Goal: Information Seeking & Learning: Learn about a topic

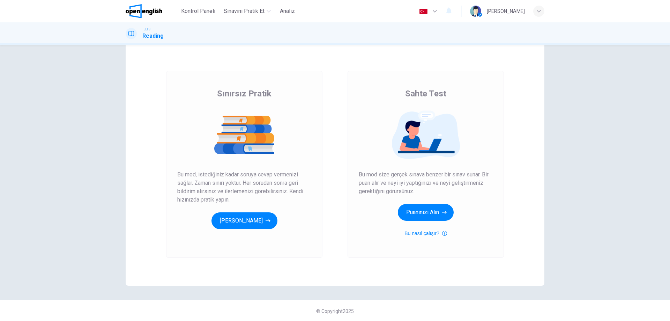
scroll to position [17, 0]
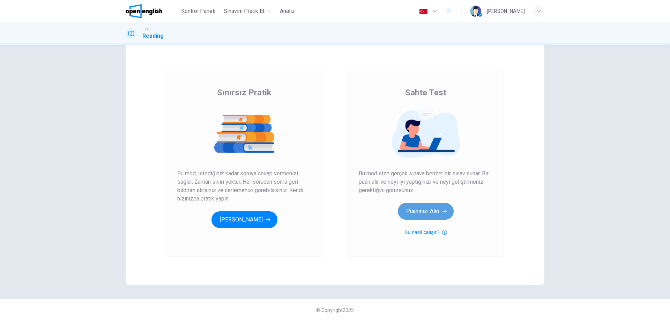
click at [431, 214] on button "Puanınızı Alın" at bounding box center [426, 211] width 56 height 17
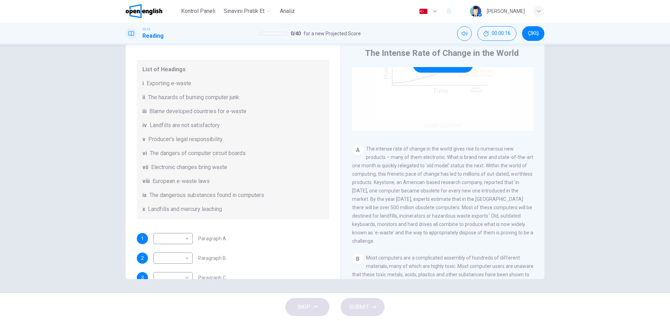
scroll to position [70, 0]
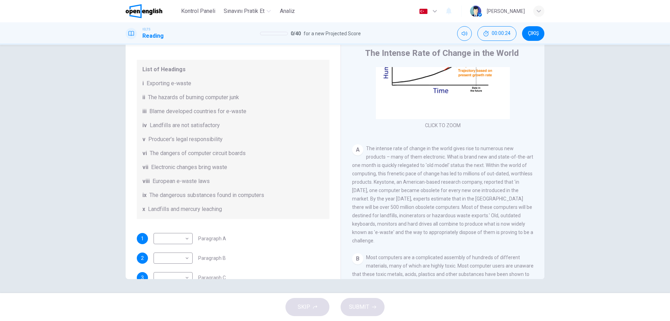
click at [381, 150] on span "The intense rate of change in the world gives rise to numerous new products – m…" at bounding box center [442, 195] width 181 height 98
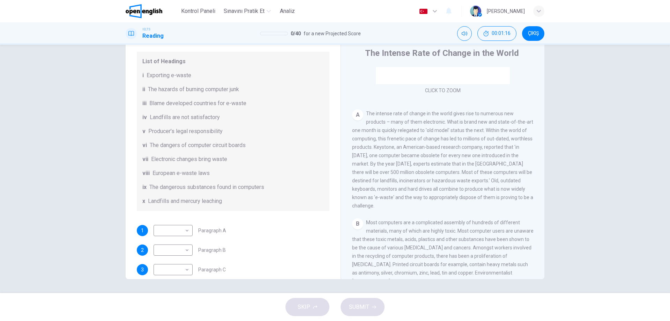
scroll to position [101, 0]
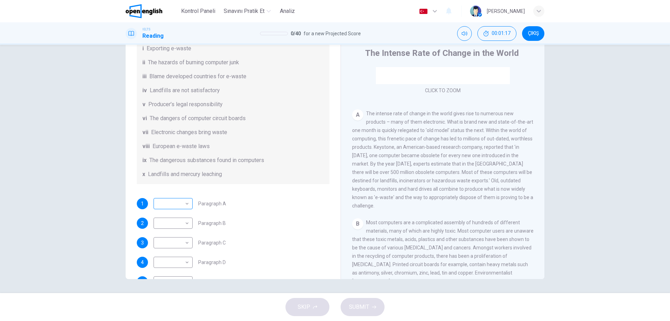
click at [185, 205] on body "This site uses cookies, as explained in our Privacy Policy . If you agree to th…" at bounding box center [335, 160] width 670 height 321
click at [239, 192] on div at bounding box center [335, 160] width 670 height 321
click at [175, 209] on body "This site uses cookies, as explained in our Privacy Policy . If you agree to th…" at bounding box center [335, 160] width 670 height 321
click at [175, 208] on li "i" at bounding box center [171, 208] width 39 height 11
type input "*"
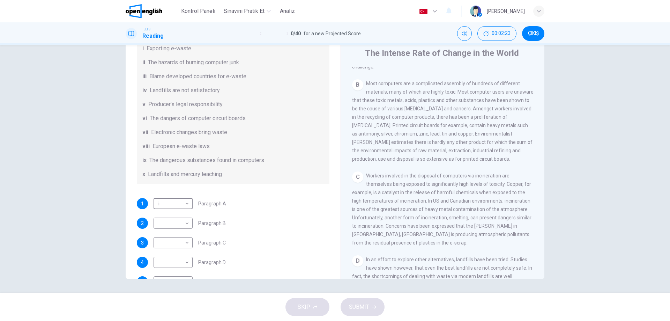
scroll to position [244, 0]
click at [171, 234] on body "This site uses cookies, as explained in our Privacy Policy . If you agree to th…" at bounding box center [335, 160] width 670 height 321
click at [168, 261] on li "vi" at bounding box center [171, 264] width 39 height 11
type input "**"
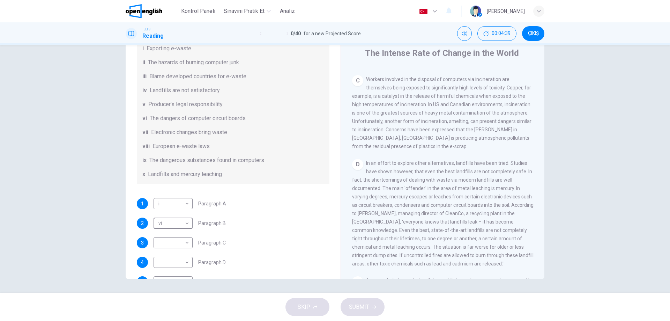
scroll to position [349, 0]
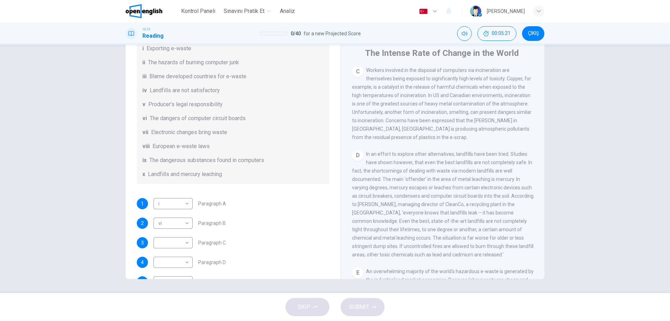
click at [512, 95] on span "Workers involved in the disposal of computers via incineration are themselves b…" at bounding box center [441, 103] width 179 height 73
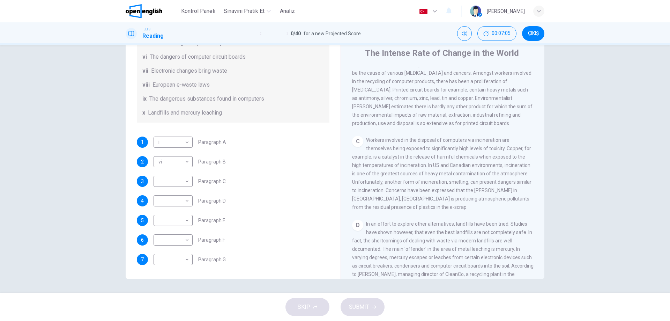
scroll to position [171, 0]
click at [176, 185] on body "This site uses cookies, as explained in our Privacy Policy . If you agree to th…" at bounding box center [335, 160] width 670 height 321
click at [164, 285] on li "ix" at bounding box center [171, 281] width 39 height 11
type input "**"
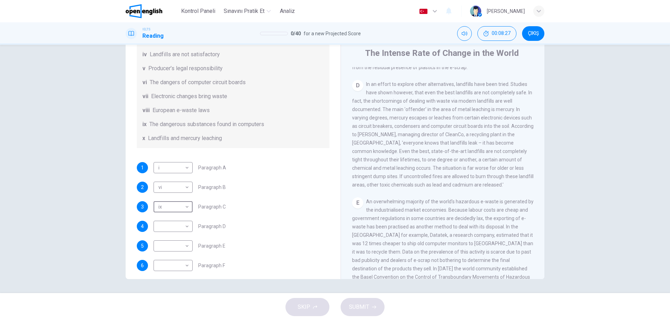
scroll to position [136, 0]
click at [176, 234] on body "This site uses cookies, as explained in our Privacy Policy . If you agree to th…" at bounding box center [335, 160] width 670 height 321
click at [169, 245] on li "iv" at bounding box center [171, 242] width 39 height 11
type input "**"
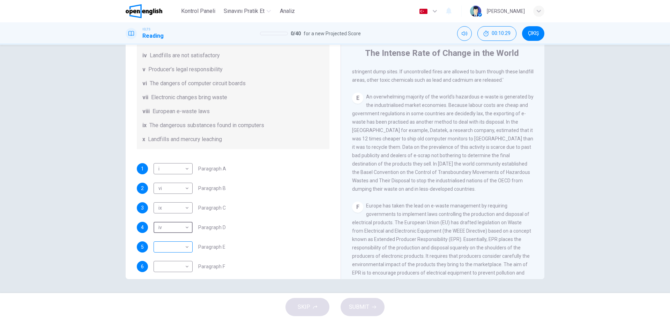
click at [165, 255] on body "This site uses cookies, as explained in our Privacy Policy . If you agree to th…" at bounding box center [335, 160] width 670 height 321
click at [167, 231] on li "iii" at bounding box center [171, 231] width 39 height 11
type input "***"
click at [166, 236] on body "This site uses cookies, as explained in our Privacy Policy . If you agree to th…" at bounding box center [335, 160] width 670 height 321
click at [164, 312] on li "x" at bounding box center [171, 309] width 39 height 11
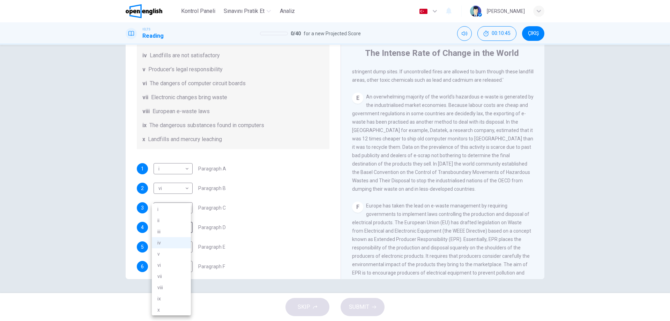
type input "*"
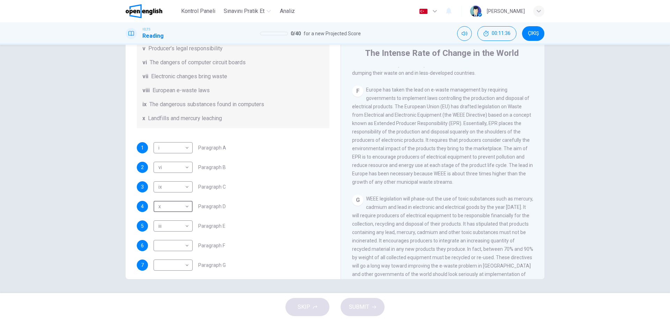
scroll to position [171, 0]
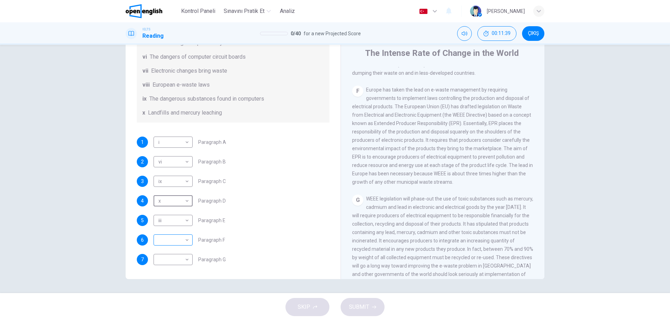
click at [161, 237] on body "This site uses cookies, as explained in our Privacy Policy . If you agree to th…" at bounding box center [335, 160] width 670 height 321
click at [164, 277] on li "vii" at bounding box center [171, 275] width 39 height 11
type input "***"
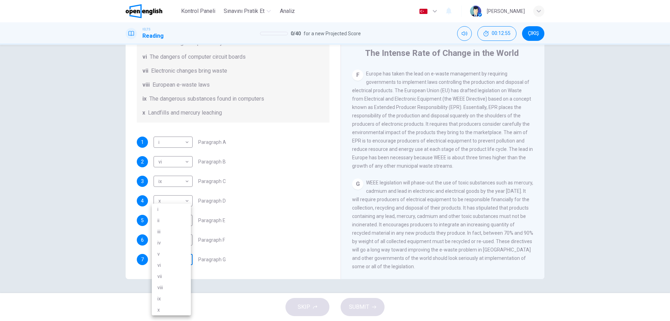
click at [178, 258] on body "This site uses cookies, as explained in our Privacy Policy . If you agree to th…" at bounding box center [335, 160] width 670 height 321
click at [170, 254] on li "v" at bounding box center [171, 253] width 39 height 11
type input "*"
click at [374, 308] on icon "button" at bounding box center [374, 307] width 4 height 4
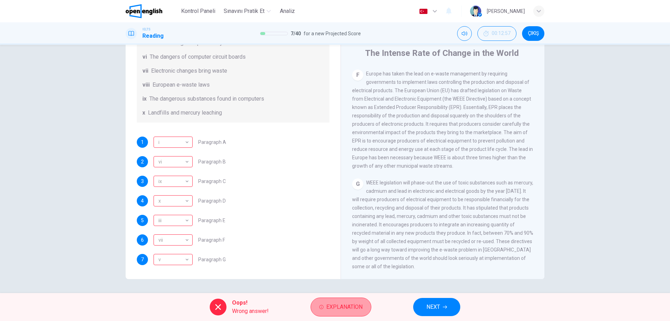
click at [331, 307] on span "Explanation" at bounding box center [344, 307] width 36 height 10
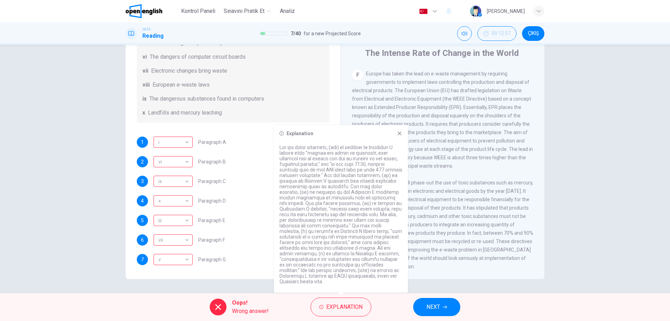
click at [171, 273] on div "Questions 1 - 7 The Reading Passage has 7 paragraphs, A-G . Choose the correct …" at bounding box center [233, 161] width 204 height 236
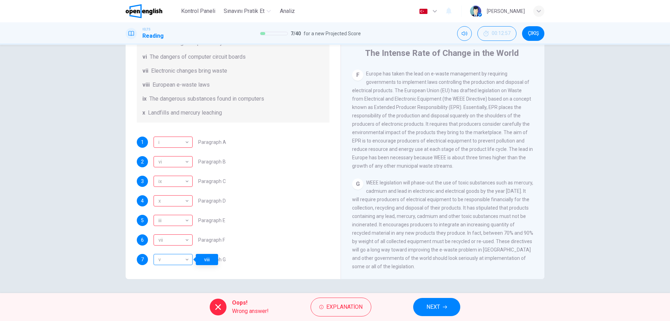
click at [176, 262] on div "v" at bounding box center [172, 260] width 37 height 20
click at [322, 303] on button "Explanation" at bounding box center [341, 306] width 61 height 19
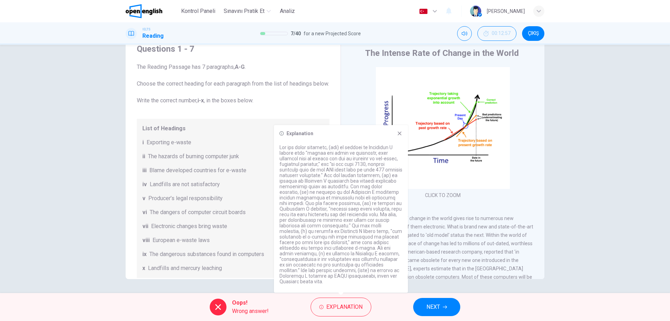
scroll to position [0, 0]
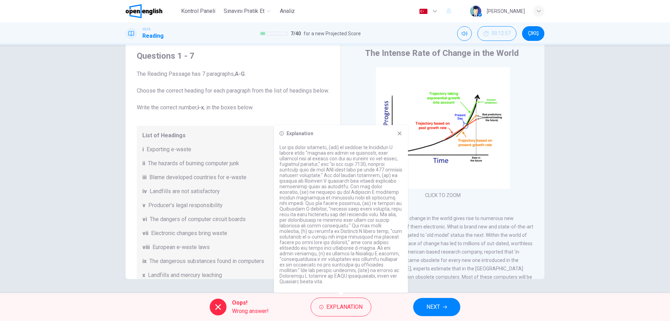
click at [216, 154] on div "i Exporting e-waste" at bounding box center [232, 149] width 181 height 8
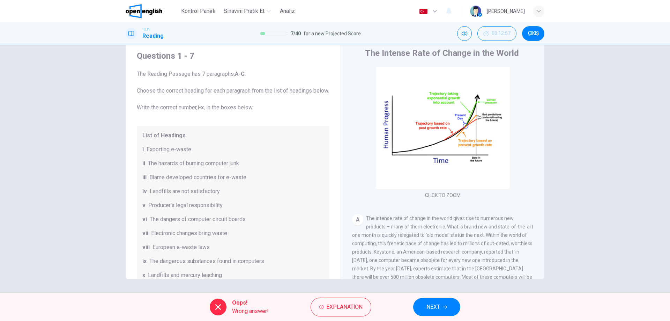
click at [437, 313] on button "NEXT" at bounding box center [436, 307] width 47 height 18
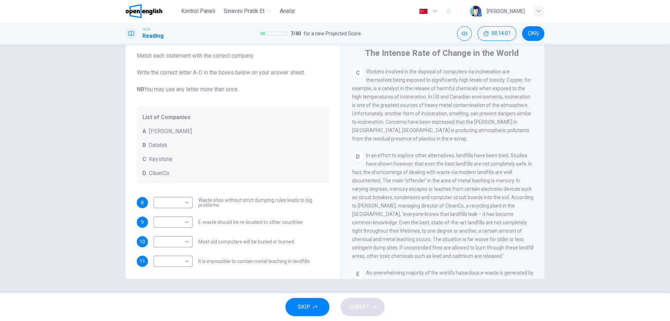
scroll to position [349, 0]
drag, startPoint x: 450, startPoint y: 250, endPoint x: 503, endPoint y: 252, distance: 53.1
click at [503, 252] on span "In an effort to explore other alternatives, landfills have been tried. Studies …" at bounding box center [442, 204] width 181 height 106
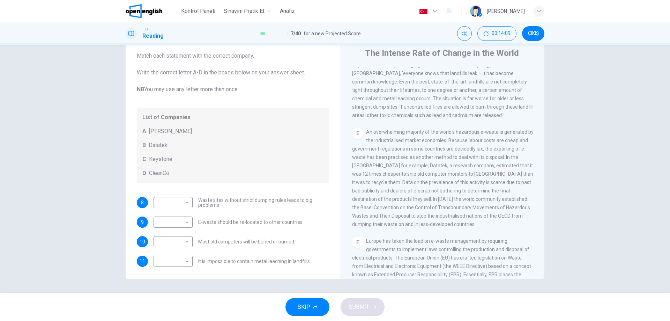
scroll to position [489, 0]
click at [169, 224] on body "This site uses cookies, as explained in our Privacy Policy . If you agree to th…" at bounding box center [335, 160] width 670 height 321
click at [163, 242] on li "B" at bounding box center [171, 244] width 39 height 11
type input "*"
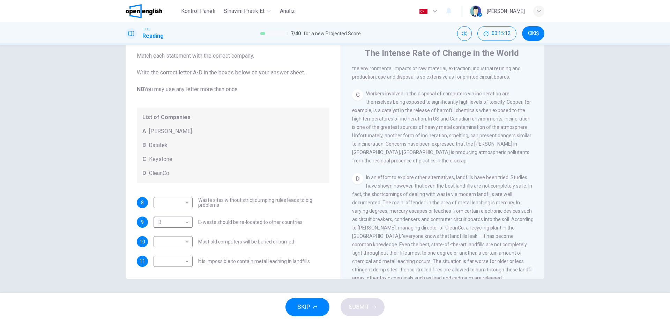
scroll to position [314, 0]
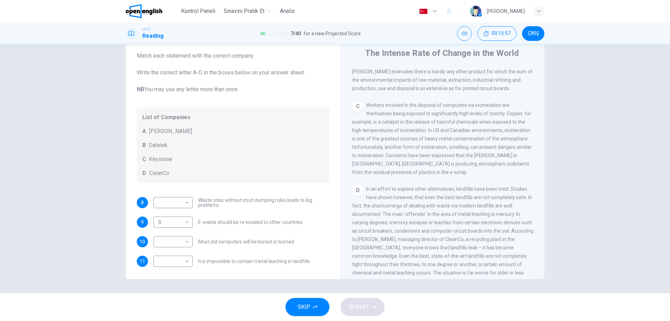
click at [515, 128] on span "Workers involved in the disposal of computers via incineration are themselves b…" at bounding box center [441, 138] width 179 height 73
click at [176, 243] on body "This site uses cookies, as explained in our Privacy Policy . If you agree to th…" at bounding box center [335, 160] width 670 height 321
click at [174, 248] on li "A" at bounding box center [171, 252] width 39 height 11
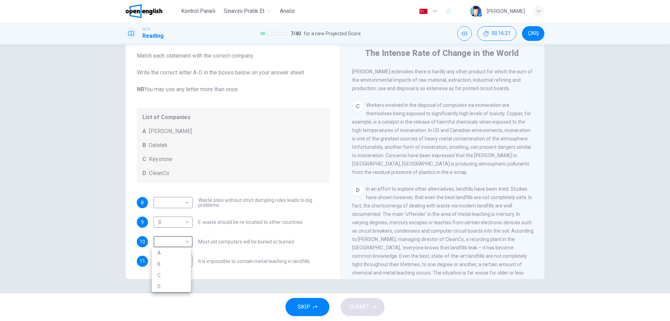
type input "*"
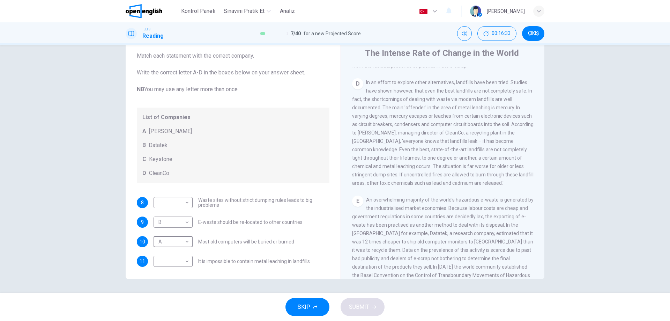
scroll to position [419, 0]
click at [166, 262] on body "This site uses cookies, as explained in our Privacy Policy . If you agree to th…" at bounding box center [335, 160] width 670 height 321
click at [163, 302] on li "D" at bounding box center [171, 305] width 39 height 11
type input "*"
click at [176, 201] on body "This site uses cookies, as explained in our Privacy Policy . If you agree to th…" at bounding box center [335, 160] width 670 height 321
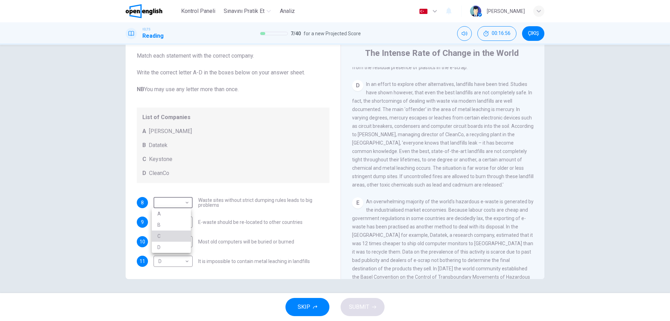
click at [165, 237] on li "C" at bounding box center [171, 235] width 39 height 11
type input "*"
click at [357, 306] on span "SUBMIT" at bounding box center [359, 307] width 20 height 10
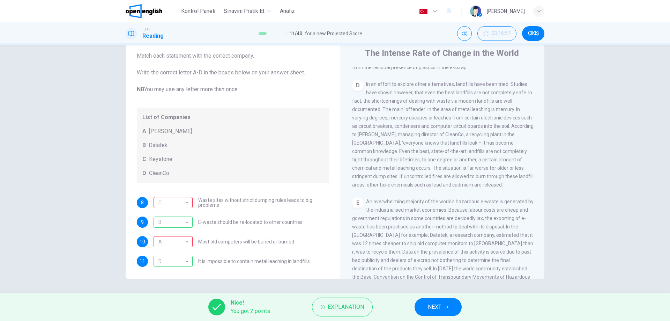
click at [447, 305] on icon "button" at bounding box center [446, 307] width 4 height 4
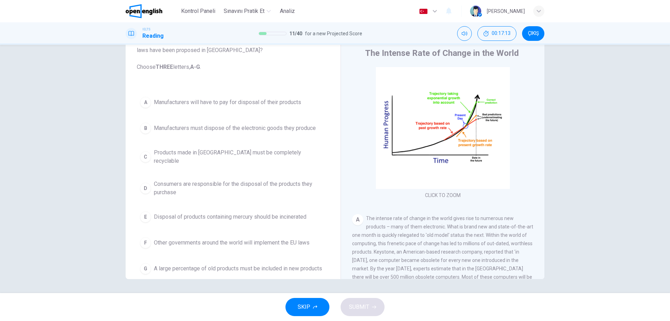
scroll to position [35, 0]
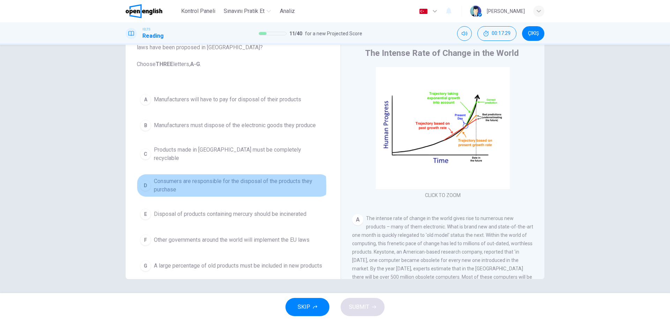
click at [145, 181] on div "D" at bounding box center [145, 185] width 11 height 11
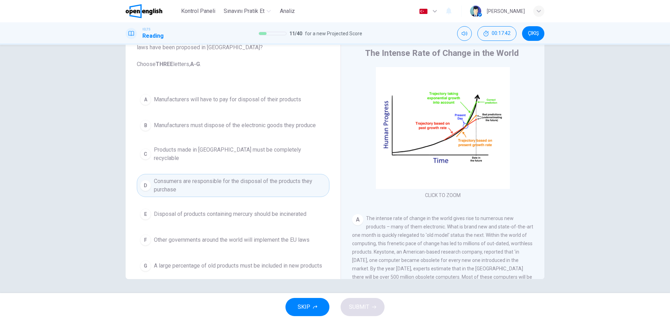
click at [178, 152] on span "Products made in [GEOGRAPHIC_DATA] must be completely recyclable" at bounding box center [240, 154] width 172 height 17
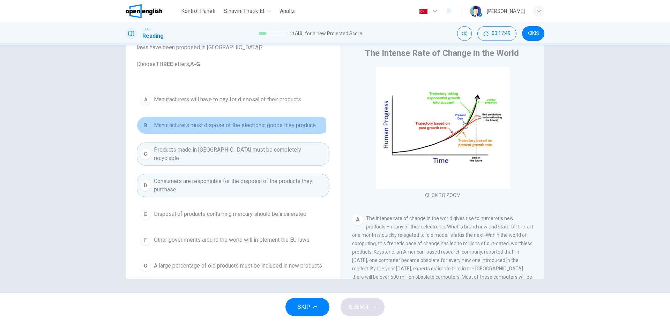
click at [180, 127] on span "Manufacturers must dispose of the electronic goods they produce" at bounding box center [235, 125] width 162 height 8
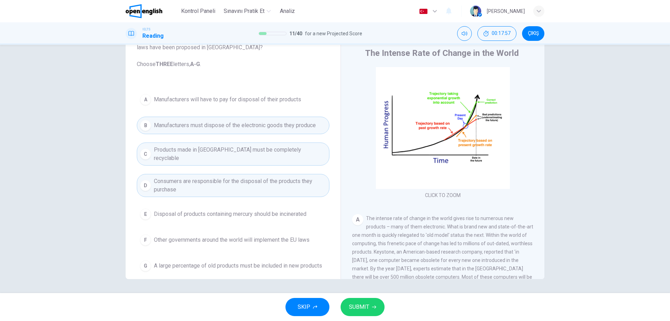
click at [188, 182] on span "Consumers are responsible for the disposal of the products they purchase" at bounding box center [240, 185] width 172 height 17
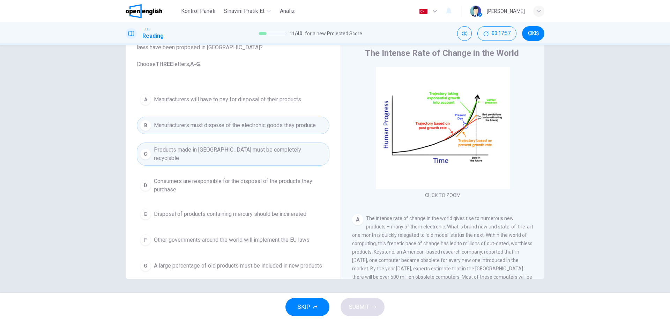
click at [197, 101] on span "Manufacturers will have to pay for disposal of their products" at bounding box center [227, 99] width 147 height 8
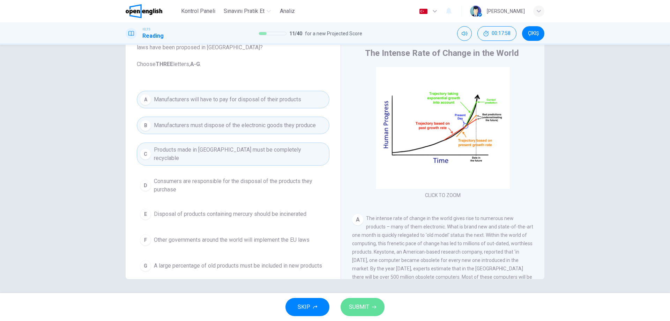
click at [359, 304] on span "SUBMIT" at bounding box center [359, 307] width 20 height 10
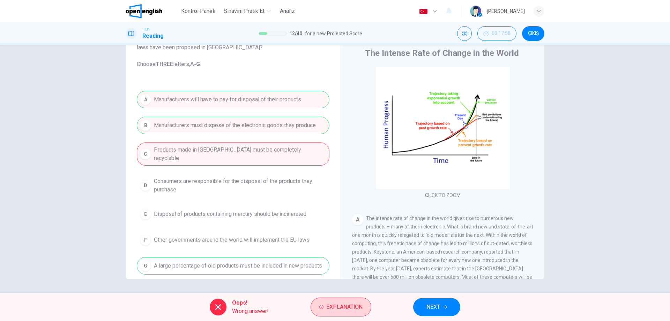
click at [332, 308] on span "Explanation" at bounding box center [344, 307] width 36 height 10
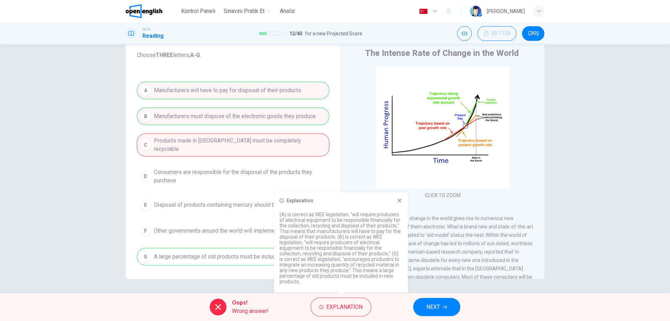
scroll to position [44, 0]
click at [170, 273] on div "Question 12 According to the information in the text, which THREE of the follow…" at bounding box center [233, 161] width 204 height 236
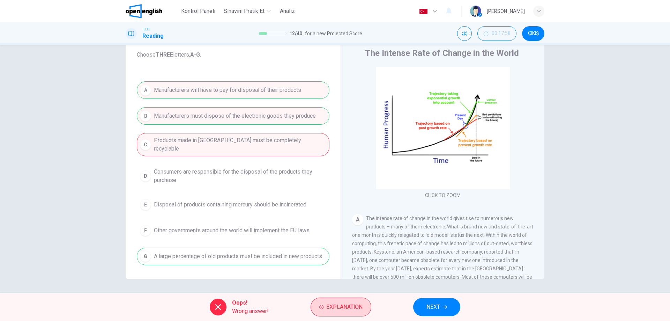
click at [358, 304] on span "Explanation" at bounding box center [344, 307] width 36 height 10
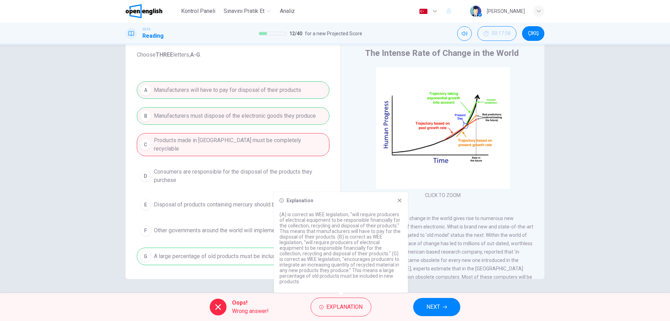
click at [429, 302] on button "NEXT" at bounding box center [436, 307] width 47 height 18
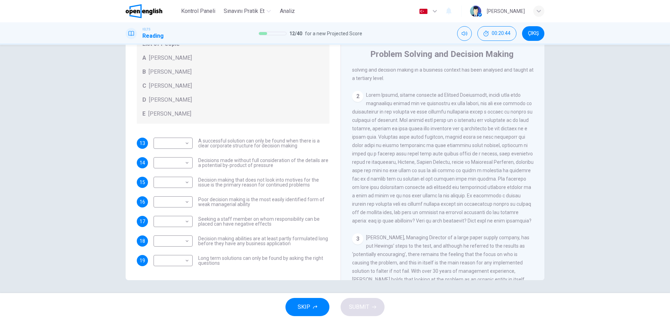
scroll to position [22, 0]
click at [167, 162] on body "This site uses cookies, as explained in our Privacy Policy . If you agree to th…" at bounding box center [335, 160] width 670 height 321
click at [165, 171] on li "A" at bounding box center [171, 172] width 39 height 11
type input "*"
click at [175, 258] on body "This site uses cookies, as explained in our Privacy Policy . If you agree to th…" at bounding box center [335, 160] width 670 height 321
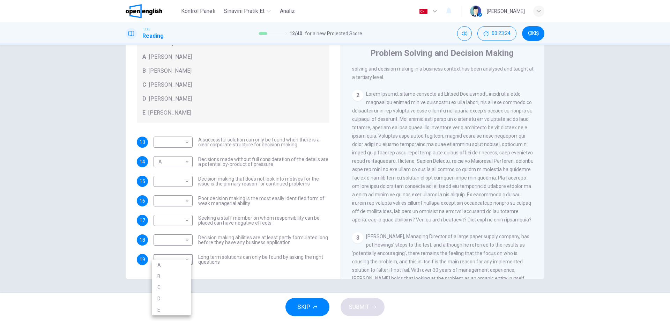
click at [171, 272] on li "B" at bounding box center [171, 275] width 39 height 11
type input "*"
click at [164, 136] on body "This site uses cookies, as explained in our Privacy Policy . If you agree to th…" at bounding box center [335, 160] width 670 height 321
click at [164, 136] on div at bounding box center [335, 160] width 670 height 321
click at [173, 180] on body "This site uses cookies, as explained in our Privacy Policy . If you agree to th…" at bounding box center [335, 160] width 670 height 321
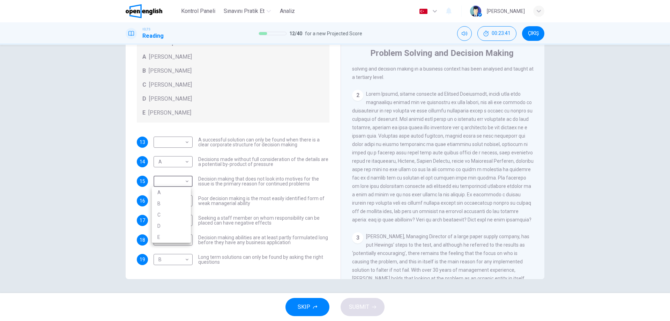
click at [169, 193] on li "A" at bounding box center [171, 192] width 39 height 11
type input "*"
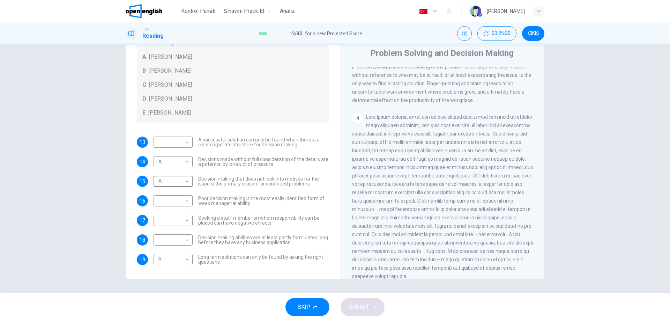
scroll to position [419, 0]
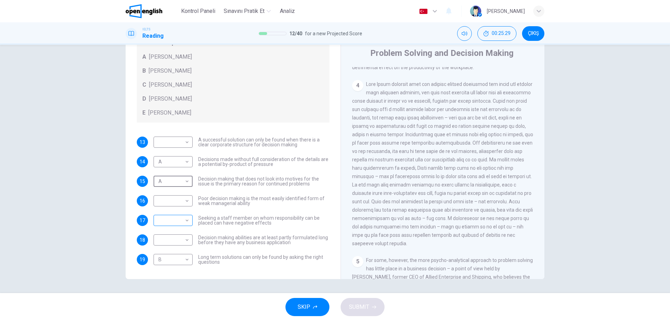
click at [183, 222] on body "This site uses cookies, as explained in our Privacy Policy . If you agree to th…" at bounding box center [335, 160] width 670 height 321
click at [166, 256] on li "C" at bounding box center [171, 253] width 39 height 11
type input "*"
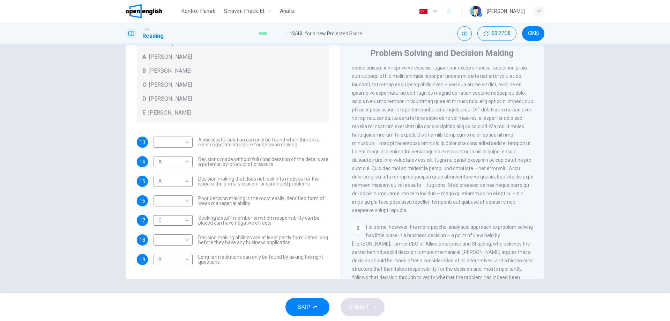
scroll to position [454, 0]
click at [179, 238] on body "This site uses cookies, as explained in our Privacy Policy . If you agree to th…" at bounding box center [335, 160] width 670 height 321
click at [163, 284] on li "D" at bounding box center [171, 284] width 39 height 11
type input "*"
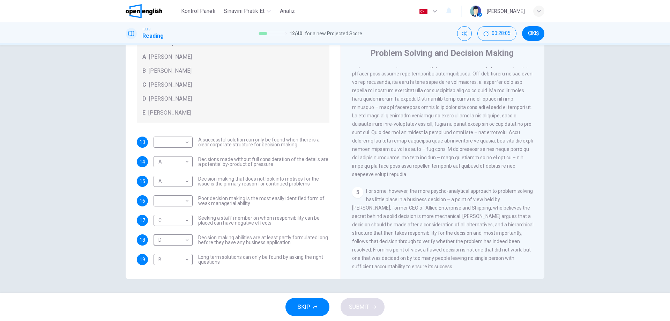
scroll to position [509, 0]
click at [165, 142] on body "This site uses cookies, as explained in our Privacy Policy . If you agree to th…" at bounding box center [335, 160] width 670 height 321
click at [164, 196] on li "E" at bounding box center [171, 197] width 39 height 11
type input "*"
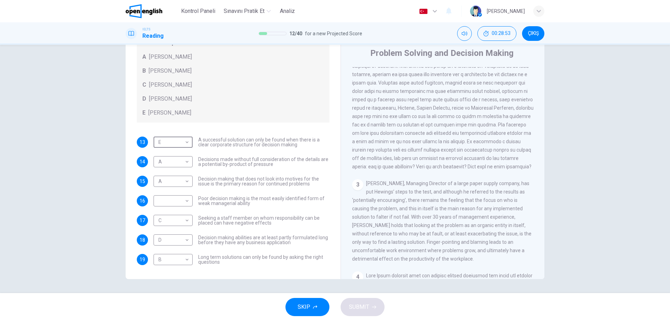
scroll to position [230, 0]
click at [160, 200] on body "This site uses cookies, as explained in our Privacy Policy . If you agree to th…" at bounding box center [335, 160] width 670 height 321
click at [156, 212] on li "A" at bounding box center [171, 211] width 39 height 11
type input "*"
click at [367, 309] on span "SUBMIT" at bounding box center [359, 307] width 20 height 10
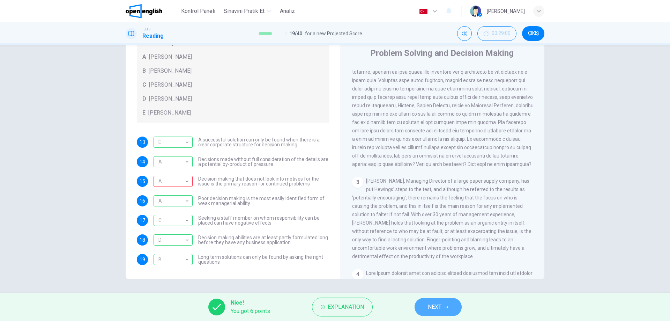
click at [446, 303] on button "NEXT" at bounding box center [438, 307] width 47 height 18
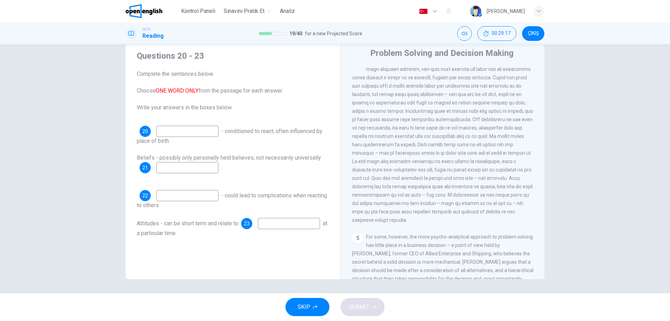
scroll to position [439, 0]
click at [201, 132] on input at bounding box center [187, 131] width 62 height 11
type input "**********"
click at [192, 175] on div "Beliefs - possibly only personally held believes, not necessarily universally 2…" at bounding box center [233, 168] width 193 height 28
click at [192, 170] on input at bounding box center [187, 167] width 62 height 11
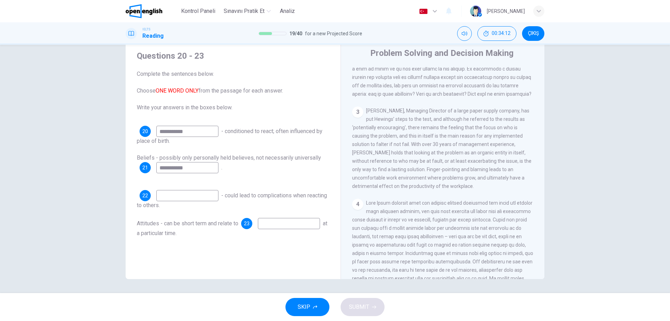
scroll to position [300, 0]
type input "**********"
click at [159, 197] on input at bounding box center [187, 195] width 62 height 11
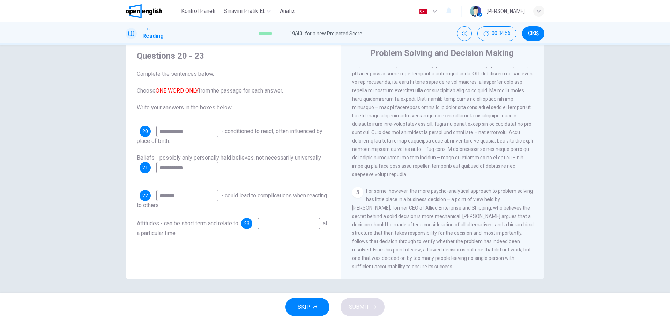
scroll to position [509, 0]
type input "*******"
click at [258, 229] on input at bounding box center [289, 223] width 62 height 11
type input "******"
click at [362, 314] on button "SUBMIT" at bounding box center [363, 307] width 44 height 18
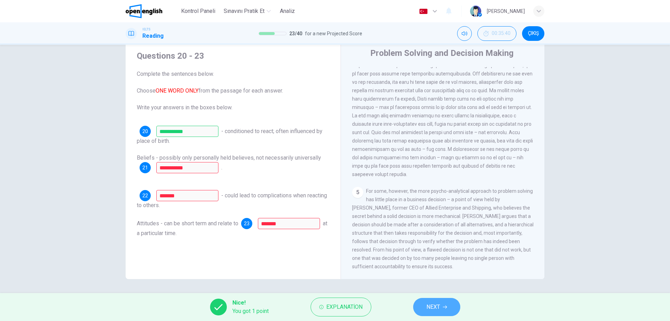
click at [431, 307] on span "NEXT" at bounding box center [433, 307] width 14 height 10
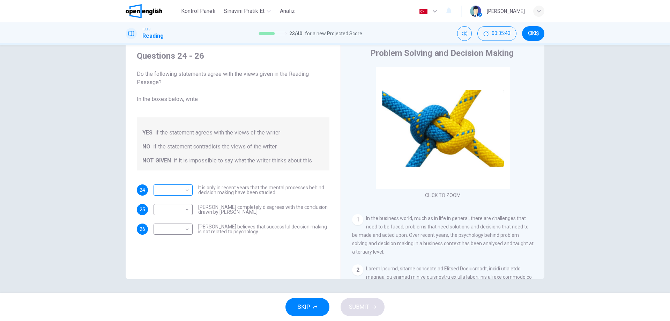
click at [182, 190] on body "This site uses cookies, as explained in our Privacy Policy . If you agree to th…" at bounding box center [335, 160] width 670 height 321
click at [182, 190] on div at bounding box center [335, 160] width 670 height 321
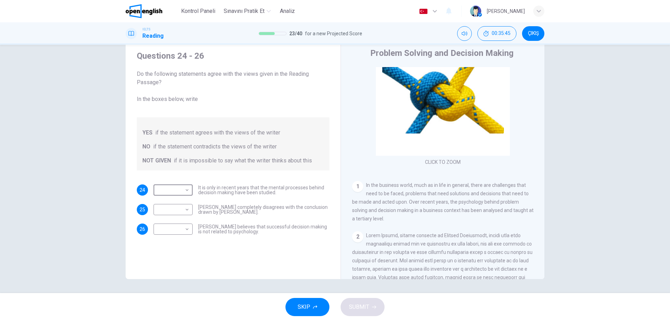
scroll to position [35, 0]
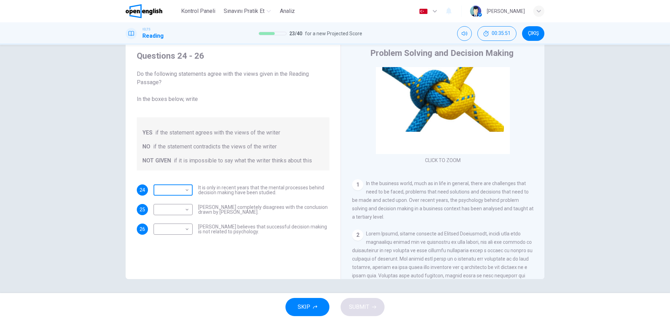
click at [169, 185] on body "This site uses cookies, as explained in our Privacy Policy . If you agree to th…" at bounding box center [335, 160] width 670 height 321
click at [170, 218] on li "NOT GIVEN" at bounding box center [171, 223] width 39 height 11
type input "*********"
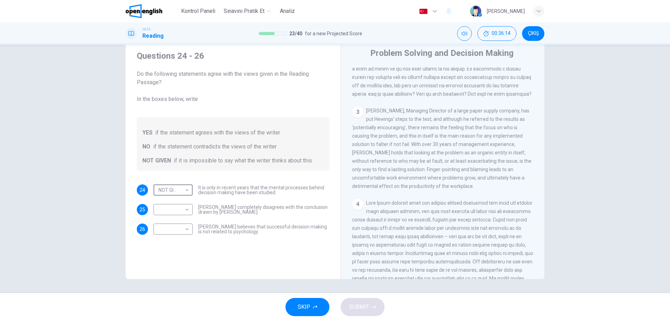
scroll to position [300, 0]
click at [164, 209] on body "This site uses cookies, as explained in our Privacy Policy . If you agree to th…" at bounding box center [335, 160] width 670 height 321
click at [170, 224] on li "YES" at bounding box center [171, 220] width 39 height 11
type input "***"
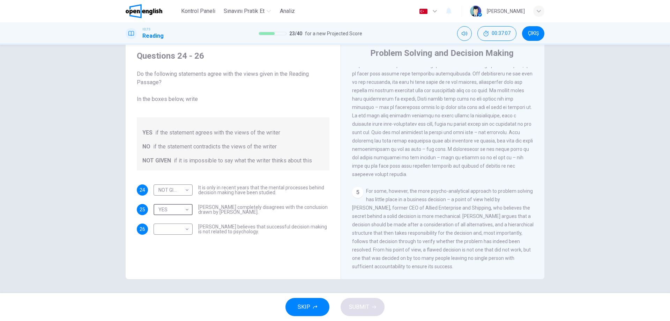
scroll to position [474, 0]
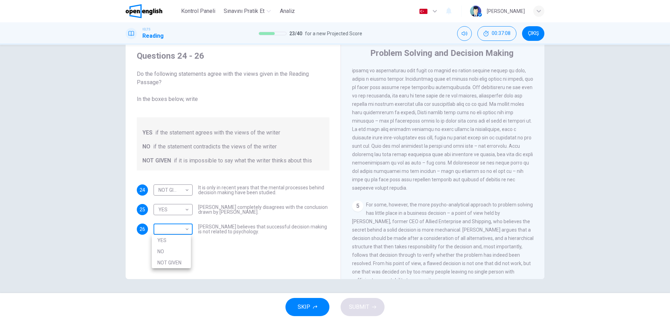
click at [183, 230] on body "This site uses cookies, as explained in our Privacy Policy . If you agree to th…" at bounding box center [335, 160] width 670 height 321
click at [175, 251] on li "NO" at bounding box center [171, 251] width 39 height 11
type input "**"
click at [372, 310] on button "SUBMIT" at bounding box center [363, 307] width 44 height 18
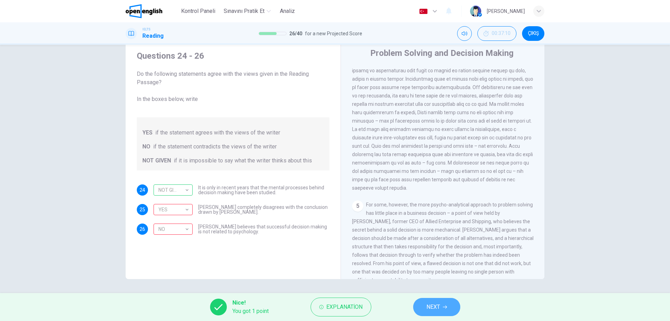
click at [434, 304] on span "NEXT" at bounding box center [433, 307] width 14 height 10
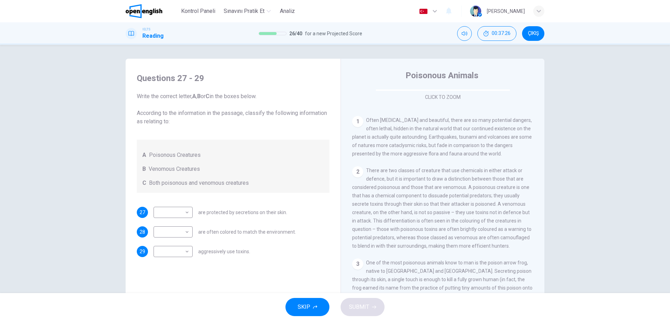
scroll to position [107, 0]
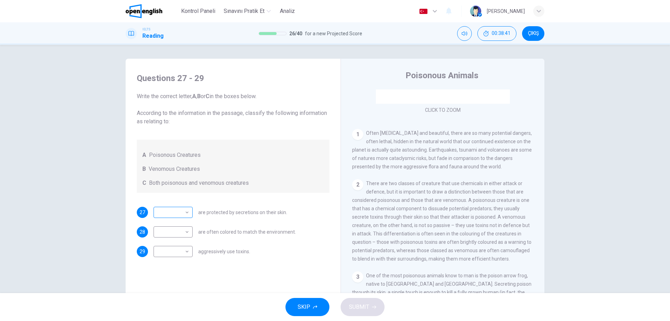
click at [184, 212] on body "This site uses cookies, as explained in our Privacy Policy . If you agree to th…" at bounding box center [335, 160] width 670 height 321
click at [178, 223] on li "A" at bounding box center [171, 223] width 39 height 11
type input "*"
click at [177, 233] on body "This site uses cookies, as explained in our Privacy Policy . If you agree to th…" at bounding box center [335, 160] width 670 height 321
click at [176, 245] on li "A" at bounding box center [171, 242] width 39 height 11
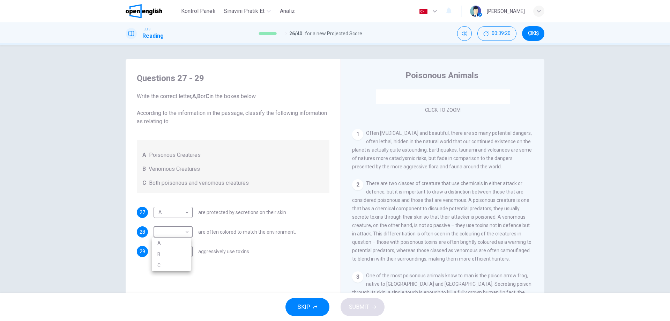
type input "*"
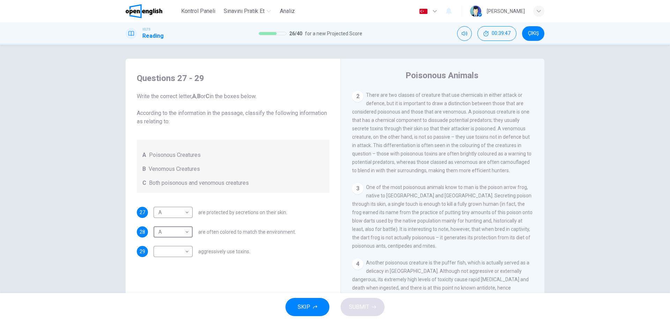
scroll to position [177, 0]
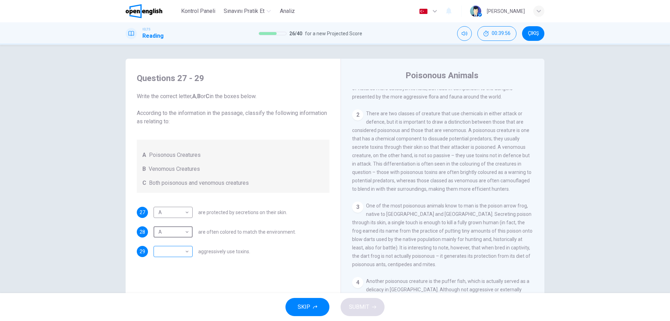
click at [161, 253] on body "This site uses cookies, as explained in our Privacy Policy . If you agree to th…" at bounding box center [335, 160] width 670 height 321
click at [163, 272] on li "B" at bounding box center [171, 273] width 39 height 11
type input "*"
click at [366, 306] on span "SUBMIT" at bounding box center [359, 307] width 20 height 10
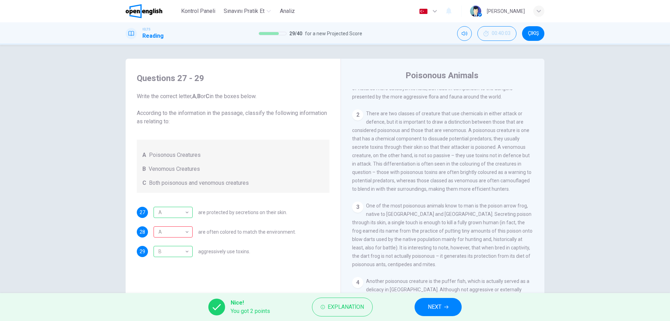
click at [441, 310] on span "NEXT" at bounding box center [435, 307] width 14 height 10
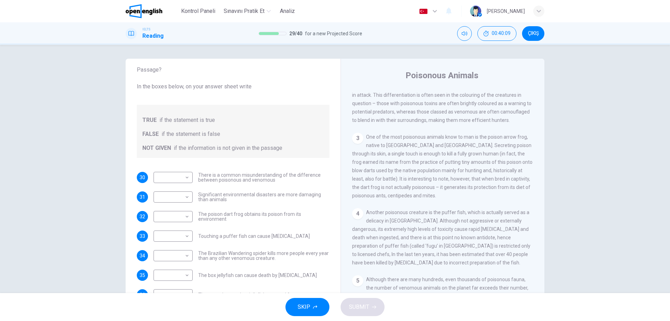
scroll to position [247, 0]
click at [179, 178] on body "This site uses cookies, as explained in our Privacy Policy . If you agree to th…" at bounding box center [335, 160] width 670 height 321
click at [173, 187] on li "TRUE" at bounding box center [171, 188] width 39 height 11
type input "****"
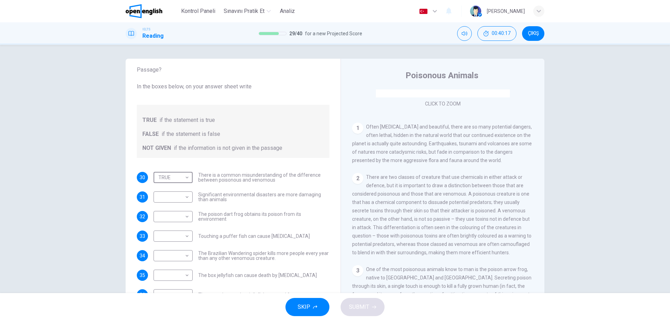
scroll to position [107, 0]
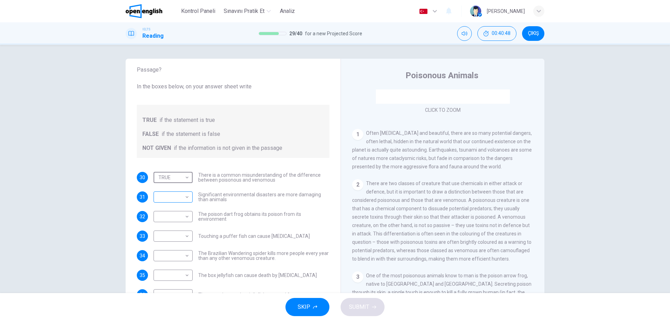
click at [160, 200] on body "This site uses cookies, as explained in our Privacy Policy . If you agree to th…" at bounding box center [335, 160] width 670 height 321
click at [168, 216] on li "FALSE" at bounding box center [171, 219] width 39 height 11
type input "*****"
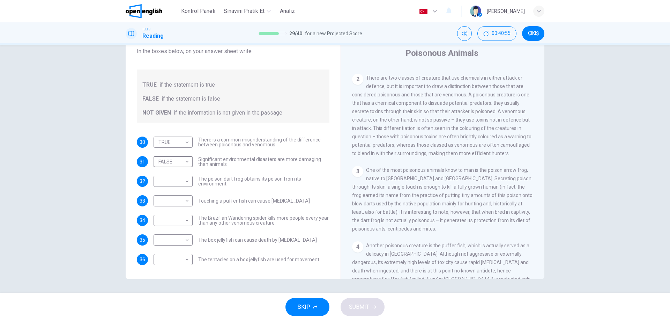
scroll to position [212, 0]
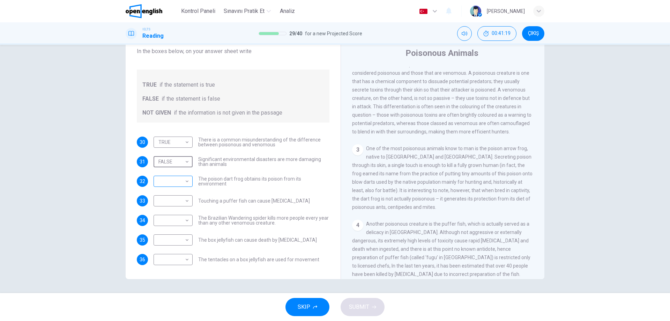
click at [178, 182] on body "This site uses cookies, as explained in our Privacy Policy . If you agree to th…" at bounding box center [335, 160] width 670 height 321
click at [174, 201] on li "FALSE" at bounding box center [171, 203] width 39 height 11
type input "*****"
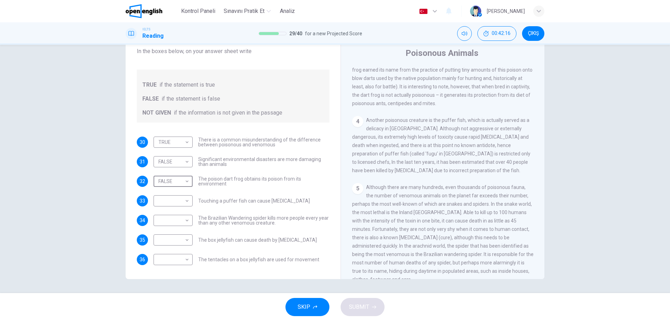
scroll to position [317, 0]
click at [179, 205] on body "This site uses cookies, as explained in our Privacy Policy . If you agree to th…" at bounding box center [335, 160] width 670 height 321
click at [178, 211] on li "TRUE" at bounding box center [171, 211] width 39 height 11
type input "****"
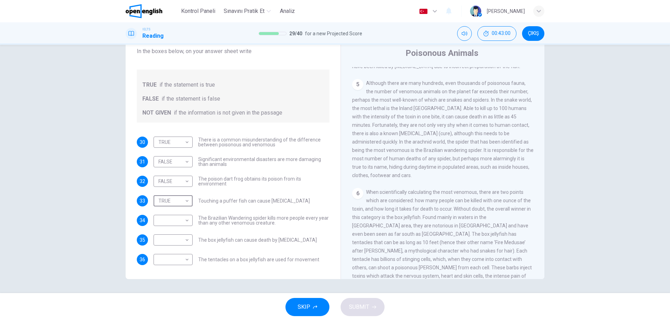
scroll to position [422, 0]
click at [181, 218] on body "This site uses cookies, as explained in our Privacy Policy . If you agree to th…" at bounding box center [335, 160] width 670 height 321
click at [178, 239] on li "FALSE" at bounding box center [171, 242] width 39 height 11
type input "*****"
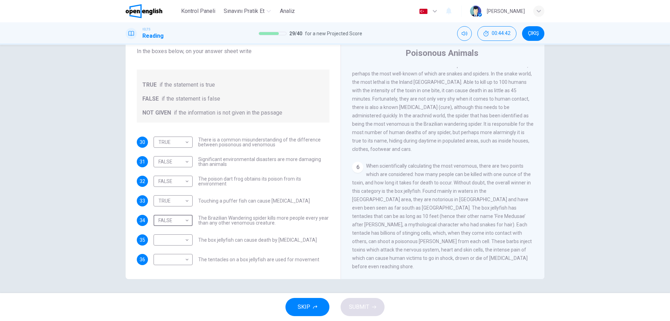
scroll to position [457, 0]
click at [186, 241] on body "This site uses cookies, as explained in our Privacy Policy . If you agree to th…" at bounding box center [335, 160] width 670 height 321
click at [180, 259] on li "FALSE" at bounding box center [171, 262] width 39 height 11
type input "*****"
click at [172, 259] on body "This site uses cookies, as explained in our Privacy Policy . If you agree to th…" at bounding box center [335, 160] width 670 height 321
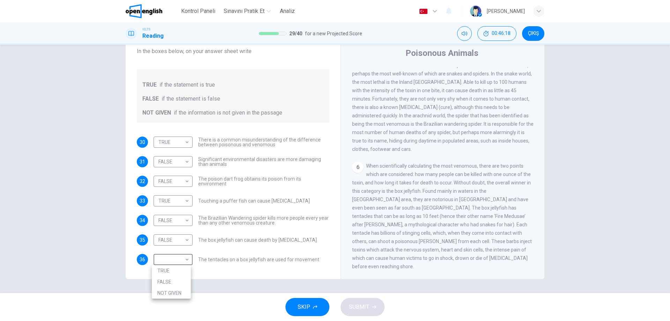
click at [165, 289] on li "NOT GIVEN" at bounding box center [171, 292] width 39 height 11
type input "*********"
click at [366, 309] on span "SUBMIT" at bounding box center [359, 307] width 20 height 10
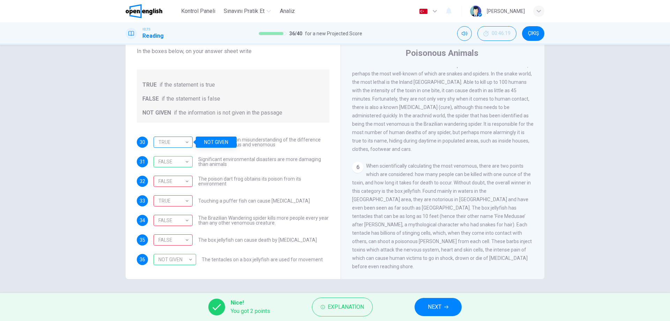
click at [172, 141] on div "TRUE" at bounding box center [172, 142] width 37 height 20
click at [447, 307] on icon "button" at bounding box center [446, 307] width 4 height 4
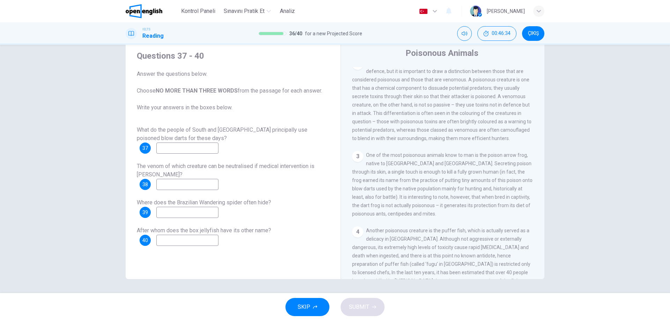
scroll to position [244, 0]
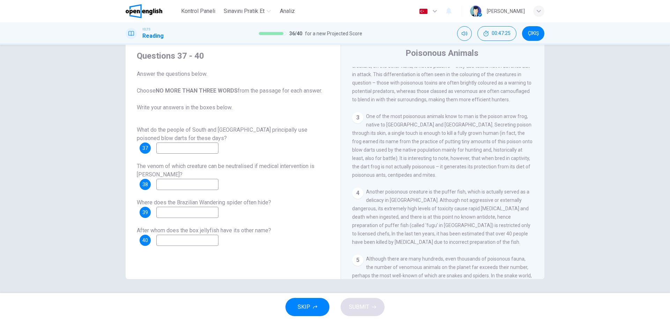
click at [178, 149] on input at bounding box center [187, 147] width 62 height 11
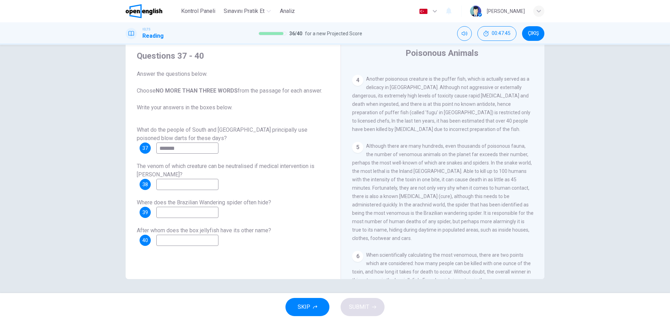
scroll to position [384, 0]
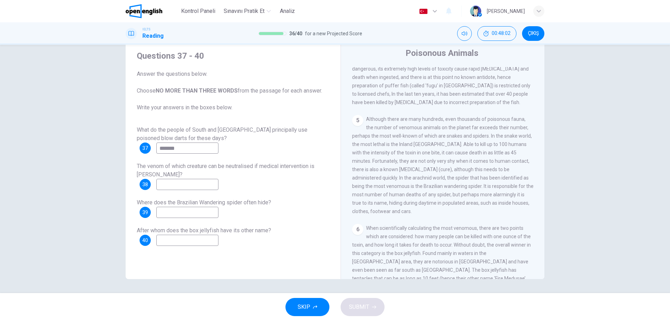
type input "*******"
click at [163, 181] on input at bounding box center [187, 184] width 62 height 11
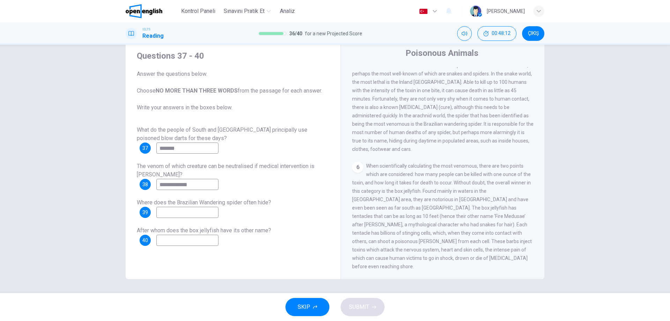
scroll to position [457, 0]
type input "**********"
click at [171, 213] on input at bounding box center [187, 212] width 62 height 11
type input "**********"
click at [200, 239] on input at bounding box center [187, 240] width 62 height 11
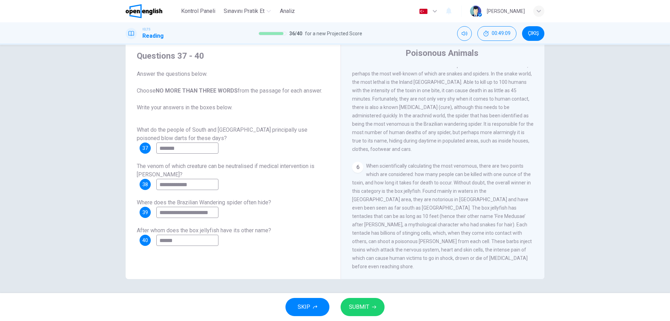
type input "******"
click at [359, 307] on span "SUBMIT" at bounding box center [359, 307] width 20 height 10
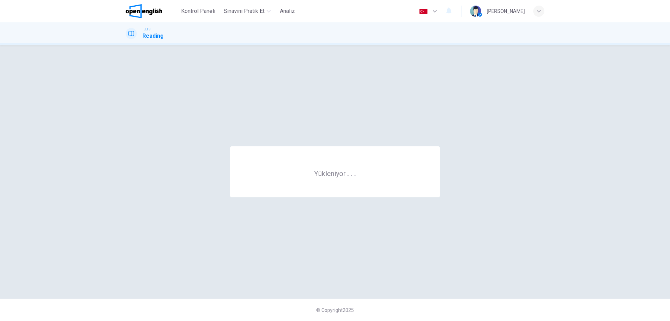
scroll to position [0, 0]
